Goal: Task Accomplishment & Management: Use online tool/utility

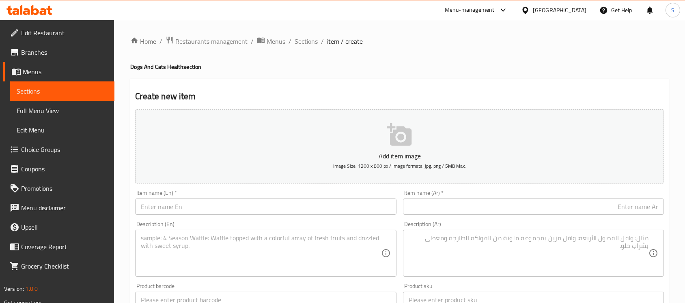
scroll to position [15, 0]
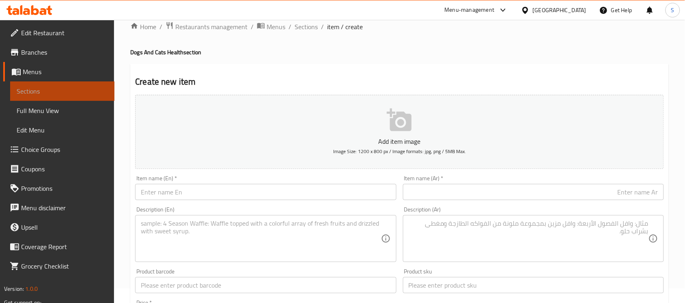
click at [80, 89] on span "Sections" at bounding box center [62, 91] width 91 height 10
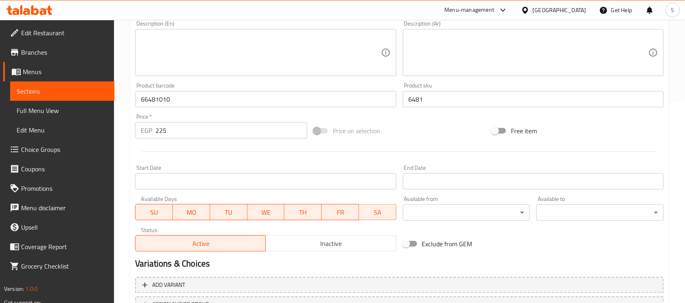
scroll to position [268, 0]
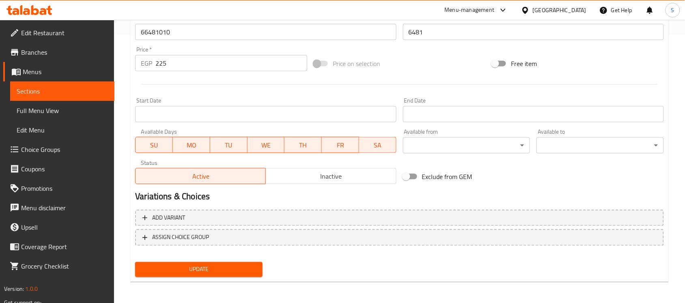
click at [84, 90] on span "Sections" at bounding box center [62, 91] width 91 height 10
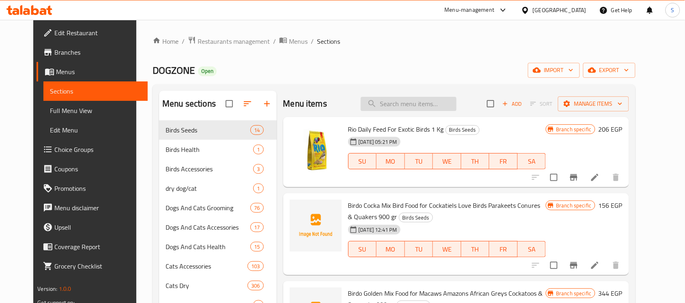
click at [416, 103] on input "search" at bounding box center [409, 104] width 96 height 14
paste input "Groovy Dry Food mix for Adult Cats (1-4 Years)750 gr mix"
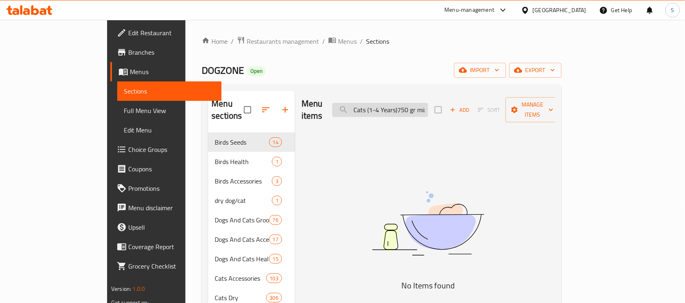
click at [428, 104] on input "Groovy Dry Food mix for Adult Cats (1-4 Years)750 gr mix" at bounding box center [380, 110] width 96 height 14
drag, startPoint x: 458, startPoint y: 106, endPoint x: 485, endPoint y: 110, distance: 27.5
click at [485, 110] on div "Menu items Groovy Dry Food mix for Adult Cats (1-4 Years)750 gr mix Add Sort Ma…" at bounding box center [428, 110] width 254 height 39
click at [428, 104] on input "Groovy Dry Food mix for Adult Cats (1-4 Years)750 gr" at bounding box center [380, 110] width 96 height 14
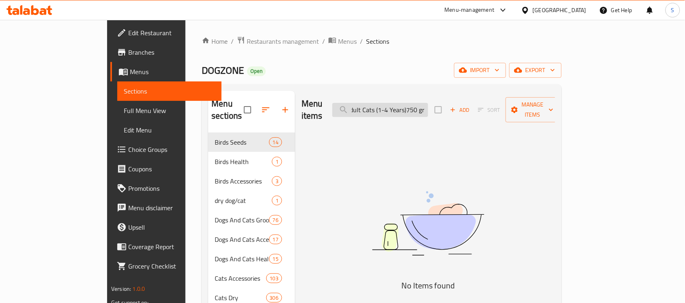
drag, startPoint x: 458, startPoint y: 105, endPoint x: 467, endPoint y: 106, distance: 9.4
click at [428, 106] on input "Groovy Dry Food mix for Adult Cats (1-4 Years)750 gr" at bounding box center [380, 110] width 96 height 14
drag, startPoint x: 415, startPoint y: 100, endPoint x: 318, endPoint y: 105, distance: 97.1
click at [318, 105] on div "Menu items Groovy Dry Food mix for Adult Cats (1-4 Years)750 Add Sort Manage it…" at bounding box center [428, 110] width 254 height 39
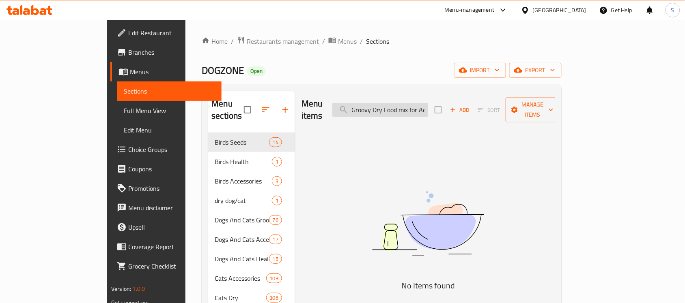
click at [421, 108] on input "Groovy Dry Food mix for Adult Cats (1-4 Years)750" at bounding box center [380, 110] width 96 height 14
click at [403, 108] on input "Groovy Dry Food mix for Adult Cats (1-4 Years)750" at bounding box center [380, 110] width 96 height 14
type input "Dry Food mix for Adult Cats (1-4 Years)750"
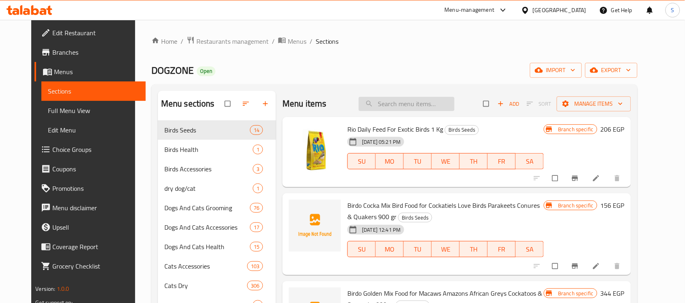
click at [434, 101] on input "search" at bounding box center [407, 104] width 96 height 14
paste input "Alpha Dry Cat Food Poultry Flavor 4kg"
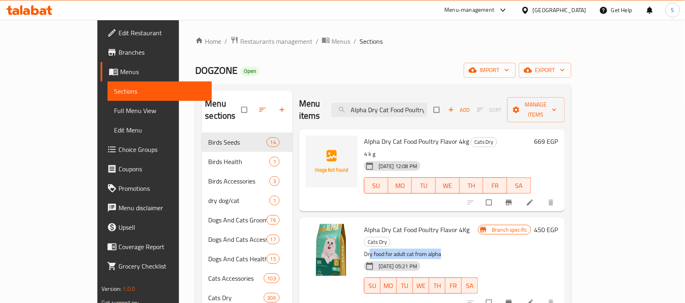
drag, startPoint x: 345, startPoint y: 230, endPoint x: 434, endPoint y: 230, distance: 89.3
click at [434, 250] on p "Dry food for adult cat from alpha" at bounding box center [421, 255] width 114 height 10
click at [478, 250] on p "Dry food for adult cat from alpha" at bounding box center [421, 255] width 114 height 10
click at [378, 224] on span "Alpha Dry Cat Food Poultry Flavor 4Kg" at bounding box center [416, 230] width 105 height 12
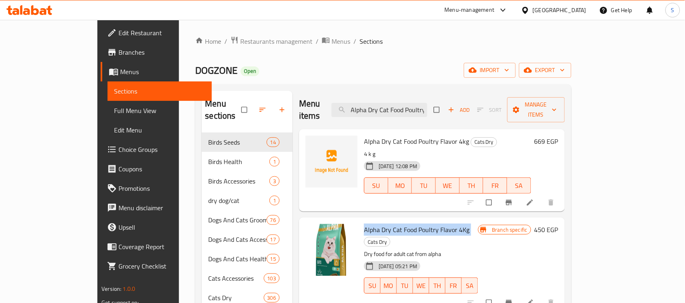
click at [378, 224] on span "Alpha Dry Cat Food Poultry Flavor 4Kg" at bounding box center [416, 230] width 105 height 12
copy h6 "Alpha Dry Cat Food Poultry Flavor 4Kg"
click at [418, 103] on input "Alpha Dry Cat Food Poultry Flavor 4kg" at bounding box center [379, 110] width 96 height 14
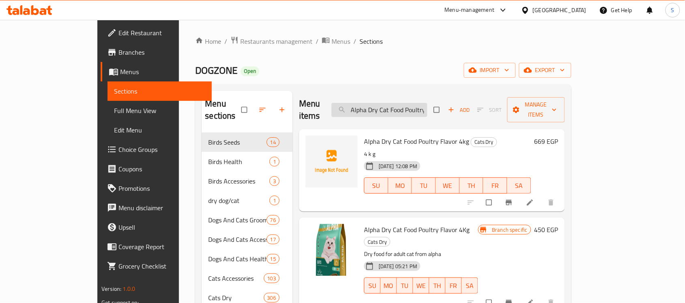
paste input "raton Dry Food with Poultry for Sterilized Adult Cats 1.5"
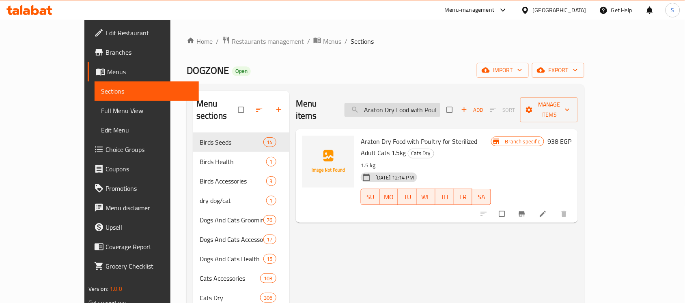
click at [402, 105] on input "Araton Dry Food with Poultry for Sterilized Adult Cats 1.5kg" at bounding box center [392, 110] width 96 height 14
paste input "Groovy Dry Food with Chicken for Adult Cats (1-4 Years) 750 Gr"
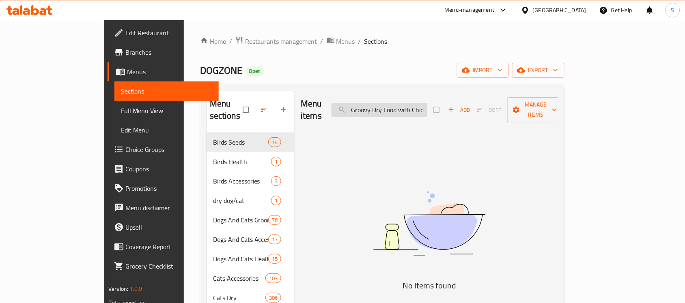
click at [427, 104] on input "Groovy Dry Food with Chicken for Adult Cats (1-4 Years) 750 Gr" at bounding box center [379, 110] width 96 height 14
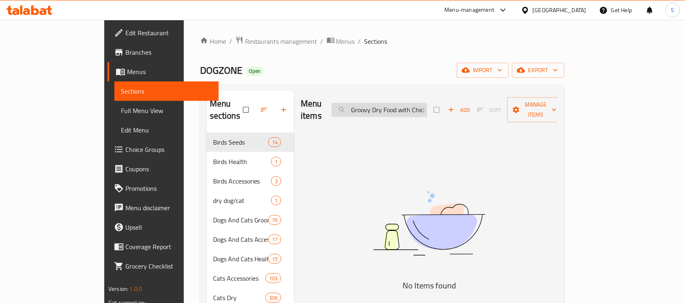
click at [427, 104] on input "Groovy Dry Food with Chicken for Adult Cats (1-4 Years) 750 Gr" at bounding box center [379, 110] width 96 height 14
paste input "search"
click at [420, 104] on input "Groovy Dry Food with Chicken for Adult Cats (1-4 Years)" at bounding box center [379, 110] width 96 height 14
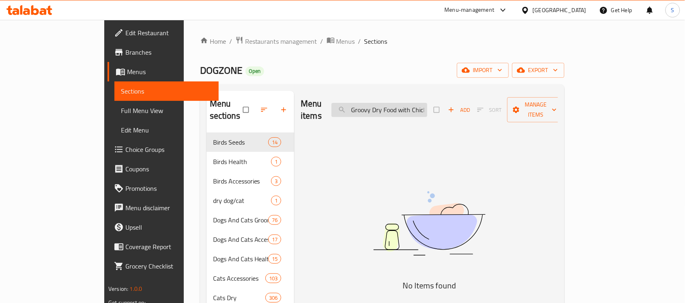
paste input "6224001765018"
click at [427, 103] on input "6224001765018" at bounding box center [379, 110] width 96 height 14
click at [427, 108] on input "6224001765018" at bounding box center [379, 110] width 96 height 14
click at [427, 103] on input "6224001765018" at bounding box center [379, 110] width 96 height 14
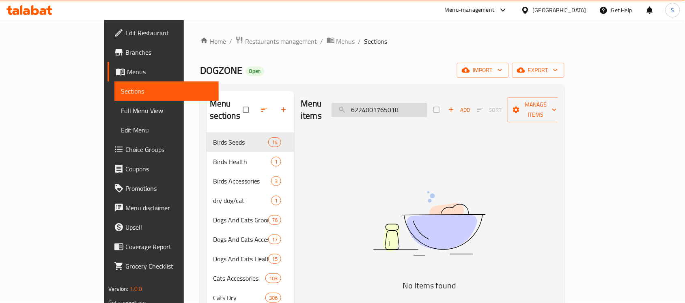
click at [427, 103] on input "6224001765018" at bounding box center [379, 110] width 96 height 14
paste input "search"
click at [414, 209] on img at bounding box center [429, 224] width 203 height 108
click at [427, 103] on input "622400176501" at bounding box center [379, 110] width 96 height 14
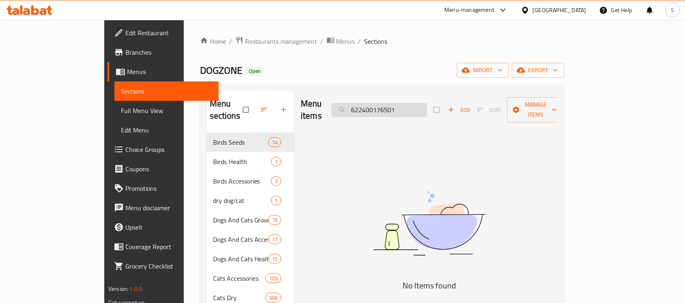
click at [427, 103] on input "622400176501" at bounding box center [379, 110] width 96 height 14
paste input "Groovy Dry Food with Chicken for Adult Cats (1-4 Years)750 gr"
click at [427, 103] on input "Groovy Dry Food with Chicken for Adult Cats (1-4 Years)750 gr" at bounding box center [379, 110] width 96 height 14
drag, startPoint x: 456, startPoint y: 106, endPoint x: 474, endPoint y: 108, distance: 18.3
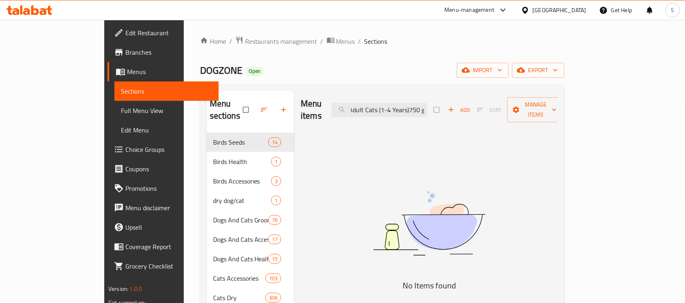
click at [474, 108] on div "Menu items Groovy Dry Food with Chicken for Adult Cats (1-4 Years)750 gr Add So…" at bounding box center [429, 110] width 257 height 39
click at [427, 103] on input "Groovy Dry Food with Chicken for Adult Cats (1-4 Years)750" at bounding box center [379, 110] width 96 height 14
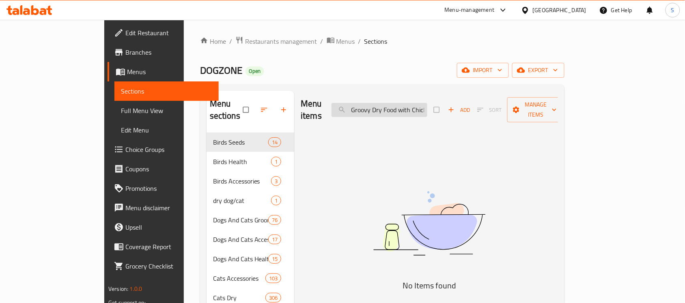
paste input "3662"
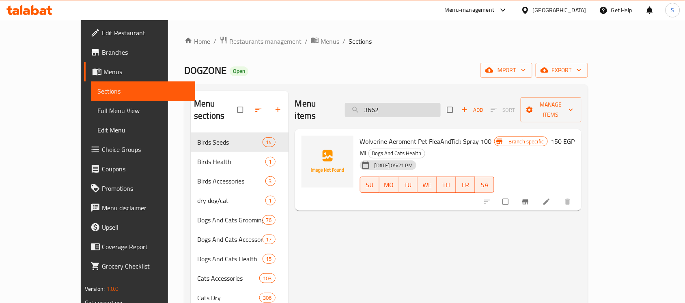
click at [405, 104] on input "3662" at bounding box center [393, 110] width 96 height 14
click at [400, 106] on input "3662" at bounding box center [393, 110] width 96 height 14
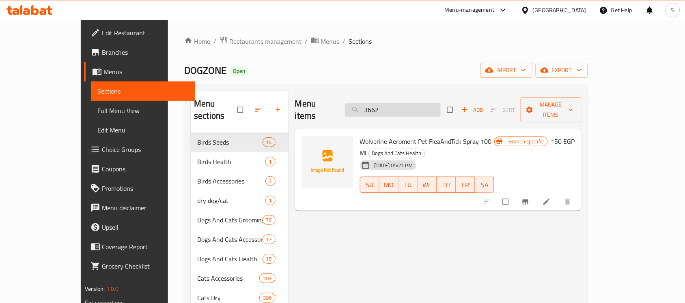
click at [400, 106] on input "3662" at bounding box center [393, 110] width 96 height 14
click at [406, 108] on input "3662" at bounding box center [393, 110] width 96 height 14
paste input "Groovy Dry Food with Chicken for Adult Cats (1-4 Years)"
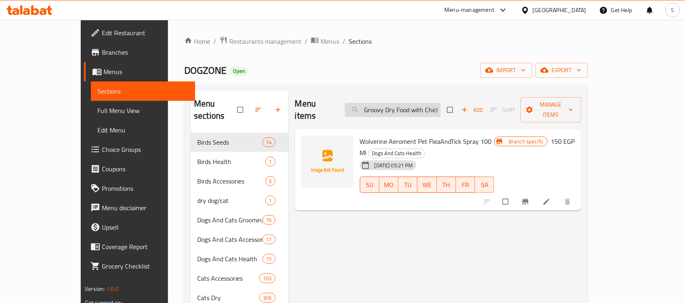
scroll to position [0, 78]
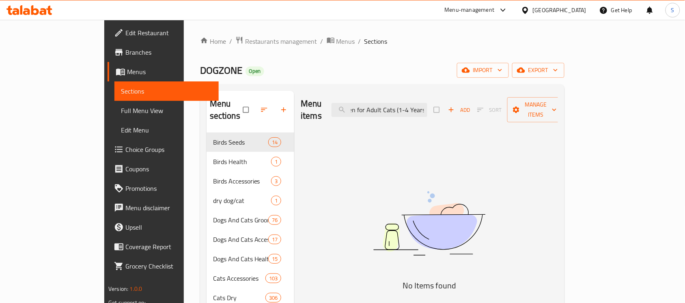
drag, startPoint x: 418, startPoint y: 101, endPoint x: 521, endPoint y: 121, distance: 105.2
drag, startPoint x: 400, startPoint y: 104, endPoint x: 249, endPoint y: 82, distance: 153.4
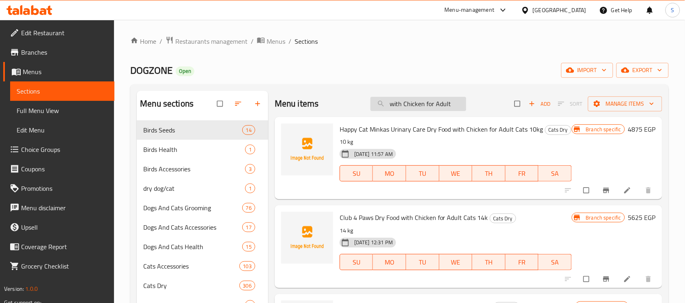
click at [419, 105] on input "with Chicken for Adult" at bounding box center [418, 104] width 96 height 14
paste input "Groovy"
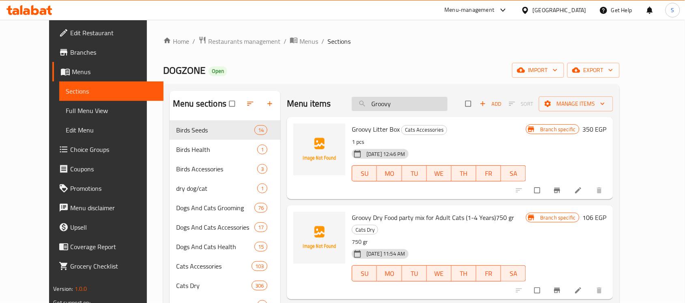
click at [436, 110] on input "Groovy" at bounding box center [400, 104] width 96 height 14
paste input "3662"
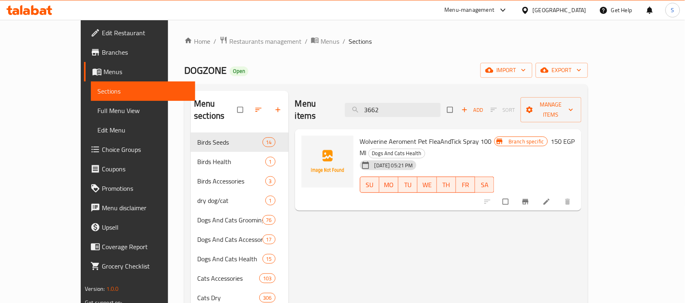
type input "3662"
